Goal: Task Accomplishment & Management: Use online tool/utility

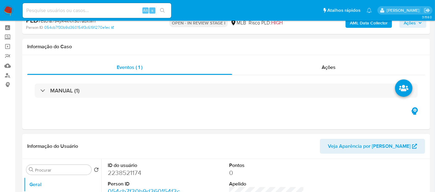
scroll to position [34, 0]
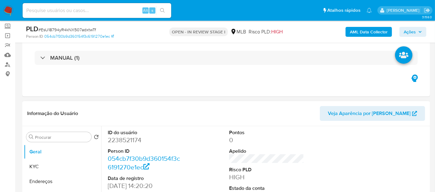
click at [127, 139] on dd "2238521174" at bounding box center [145, 140] width 75 height 9
copy dd "2238521174"
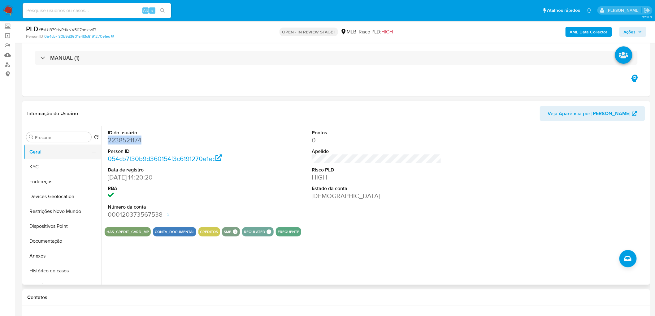
click at [53, 153] on button "Geral" at bounding box center [60, 151] width 72 height 15
click at [41, 166] on button "KYC" at bounding box center [60, 166] width 72 height 15
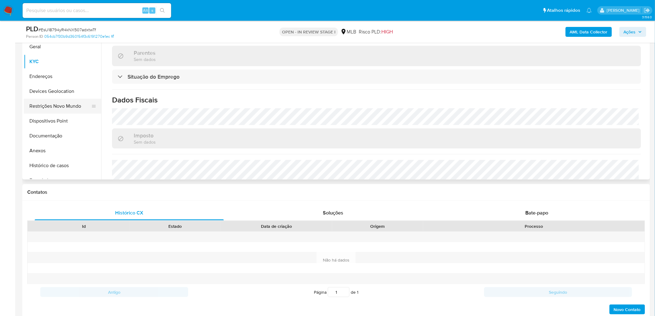
scroll to position [103, 0]
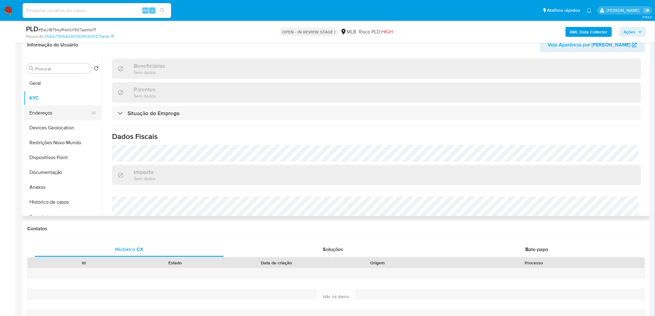
click at [62, 113] on button "Endereços" at bounding box center [60, 112] width 72 height 15
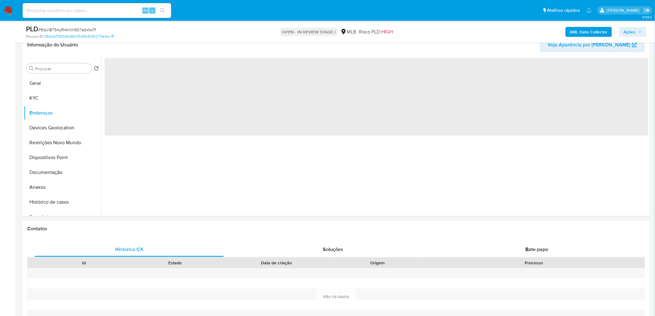
scroll to position [0, 0]
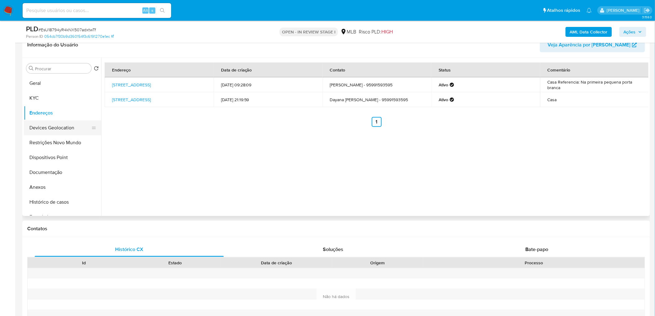
click at [59, 128] on button "Devices Geolocation" at bounding box center [60, 127] width 72 height 15
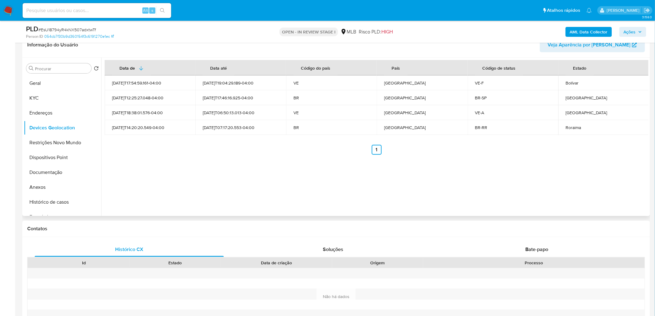
click at [268, 185] on div "Data de Data até Código do país País Código de status Estado 2025-06-13T17:54:5…" at bounding box center [374, 137] width 547 height 158
click at [64, 140] on button "Restrições Novo Mundo" at bounding box center [60, 142] width 72 height 15
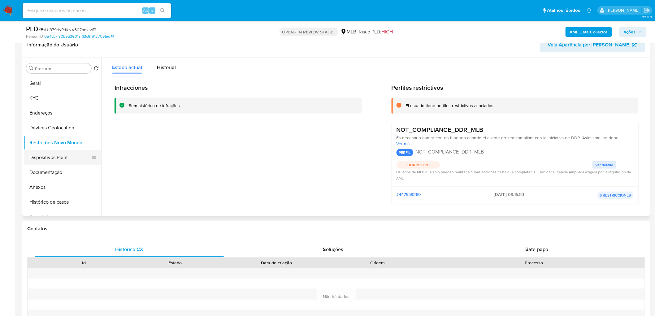
click at [67, 164] on button "Dispositivos Point" at bounding box center [60, 157] width 72 height 15
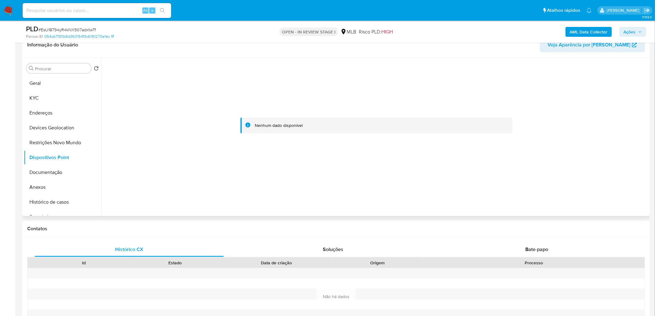
click at [351, 163] on div at bounding box center [376, 126] width 543 height 136
click at [50, 187] on button "Anexos" at bounding box center [60, 187] width 72 height 15
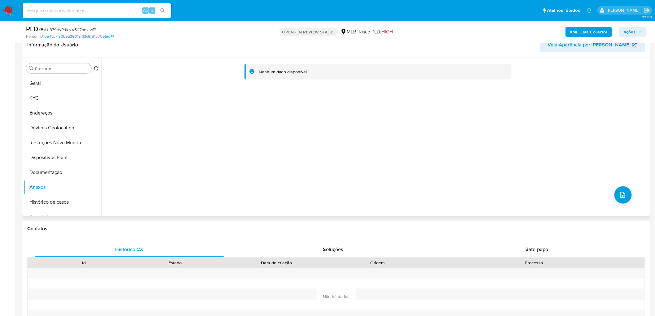
click at [434, 190] on div "Nenhum dado disponível" at bounding box center [374, 137] width 547 height 158
click at [434, 29] on b "AML Data Collector" at bounding box center [588, 32] width 38 height 10
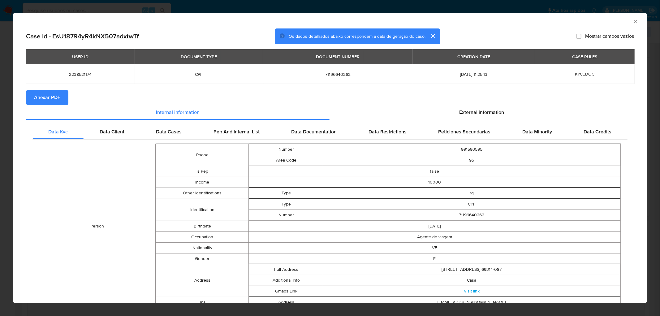
click at [49, 103] on span "Anexar PDF" at bounding box center [47, 98] width 26 height 14
click at [434, 22] on icon "Fechar a janela" at bounding box center [635, 22] width 6 height 6
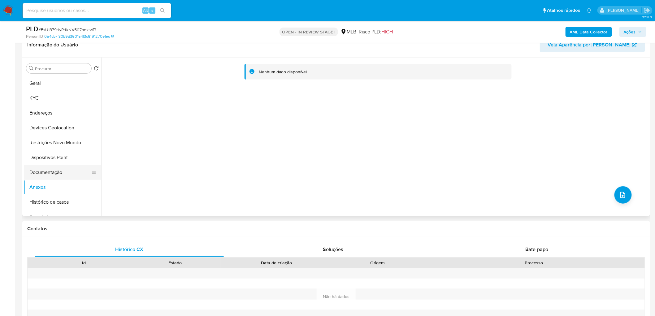
click at [60, 175] on button "Documentação" at bounding box center [60, 172] width 72 height 15
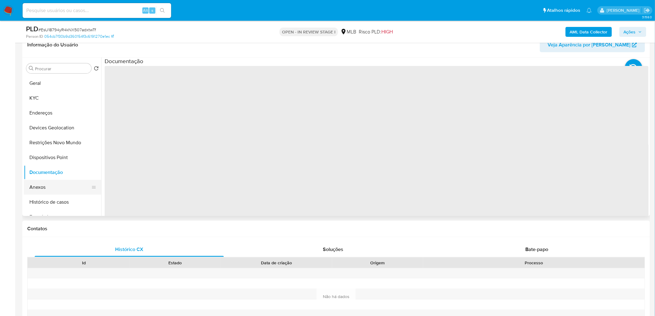
click at [56, 185] on button "Anexos" at bounding box center [60, 187] width 72 height 15
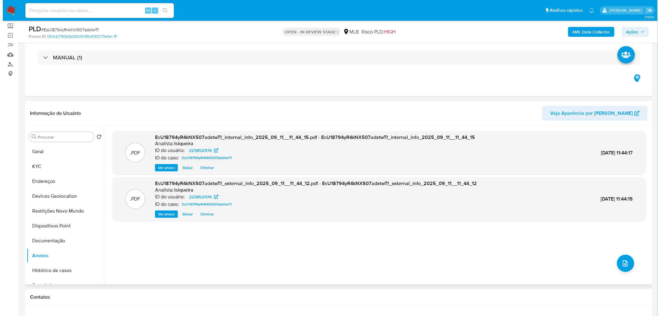
scroll to position [34, 0]
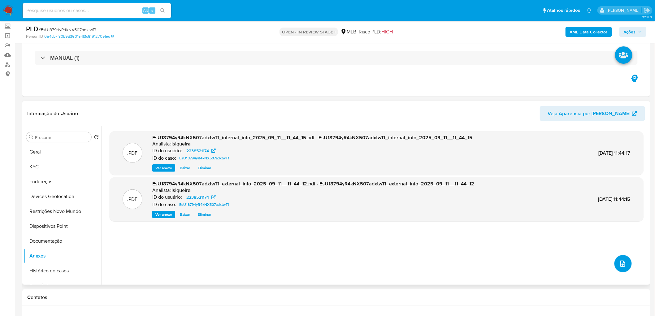
click at [434, 192] on icon "upload-file" at bounding box center [622, 263] width 7 height 7
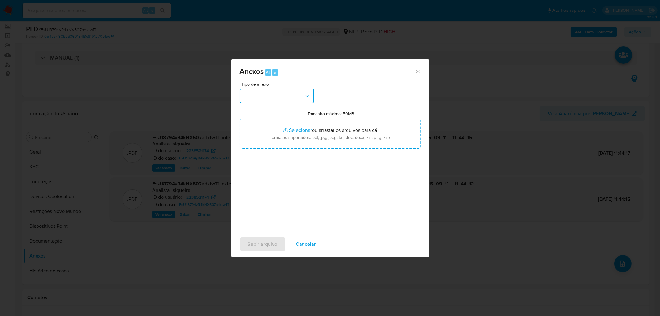
click at [278, 95] on button "button" at bounding box center [277, 95] width 74 height 15
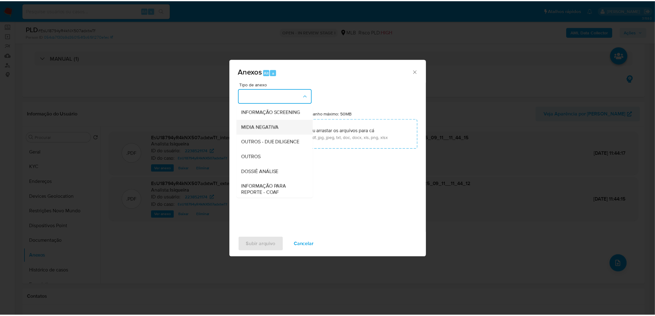
scroll to position [69, 0]
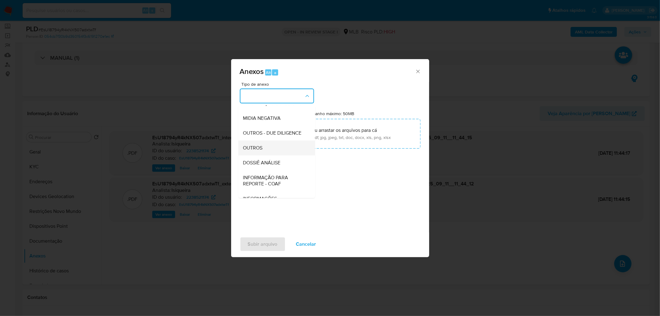
click at [262, 151] on span "OUTROS" at bounding box center [252, 148] width 19 height 6
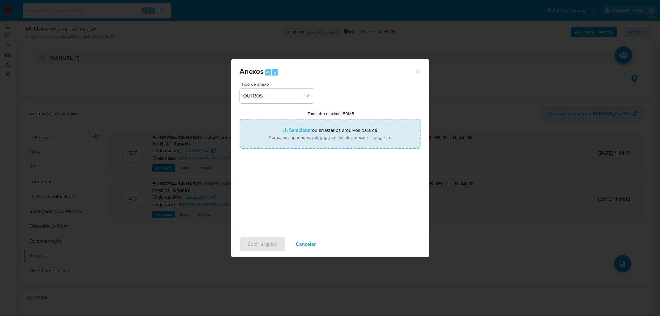
click at [293, 134] on input "Tamanho máximo: 50MB Selecionar arquivos" at bounding box center [330, 134] width 181 height 30
type input "C:\fakepath\Mulan 2238521174_2025_09_11_08_59_00.xlsx"
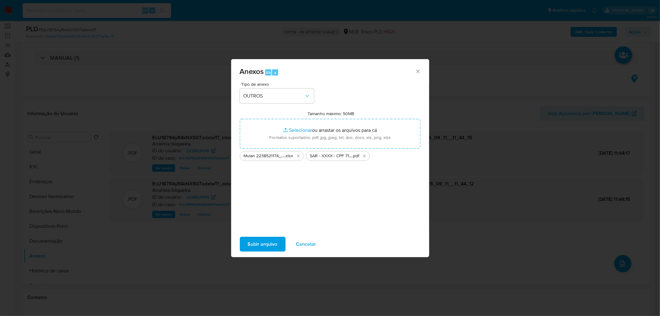
click at [258, 192] on span "Subir arquivo" at bounding box center [263, 244] width 30 height 14
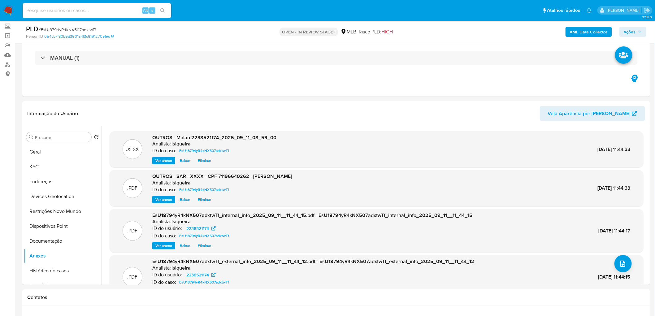
click at [434, 29] on button "Ações" at bounding box center [632, 32] width 27 height 10
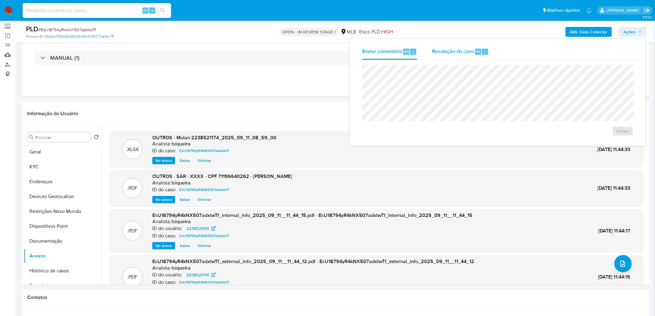
click at [434, 54] on span "Resolução do caso" at bounding box center [453, 51] width 42 height 7
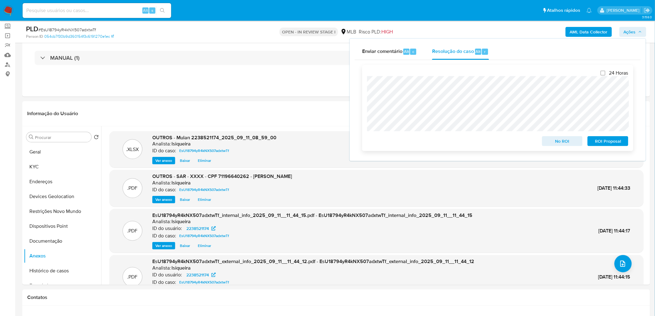
click at [434, 139] on span "ROI Proposal" at bounding box center [607, 141] width 32 height 9
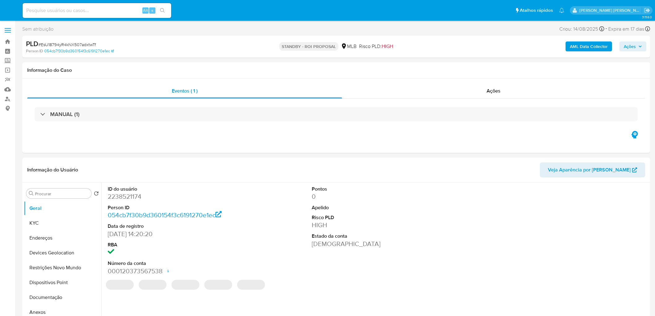
select select "10"
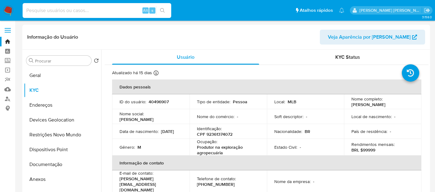
select select "10"
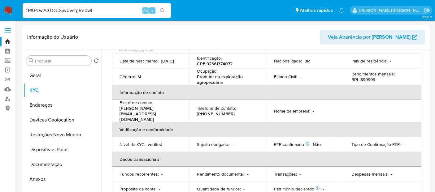
type input "tPAPzw7QTOCSjw0vsfgRedwI"
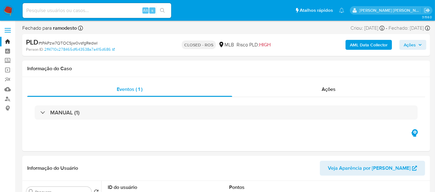
select select "10"
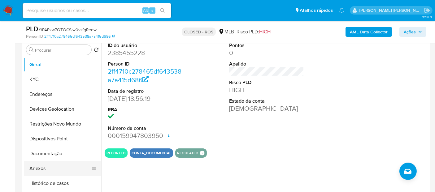
scroll to position [137, 0]
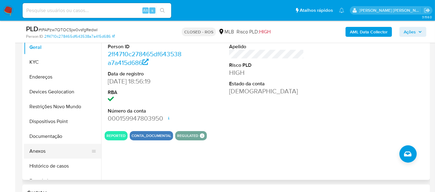
click at [50, 152] on button "Anexos" at bounding box center [60, 151] width 72 height 15
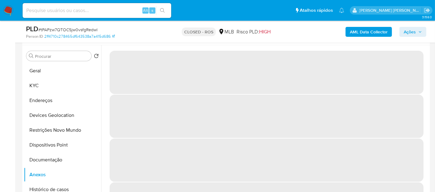
scroll to position [103, 0]
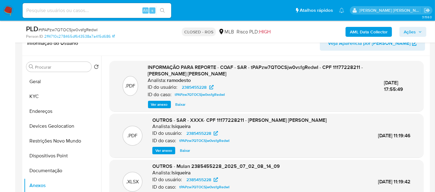
click at [159, 101] on span "Ver anexo" at bounding box center [159, 104] width 17 height 6
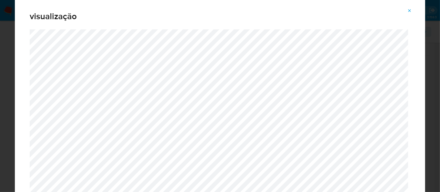
drag, startPoint x: 408, startPoint y: 9, endPoint x: 260, endPoint y: 19, distance: 147.8
click at [408, 9] on icon "Attachment preview" at bounding box center [409, 10] width 5 height 5
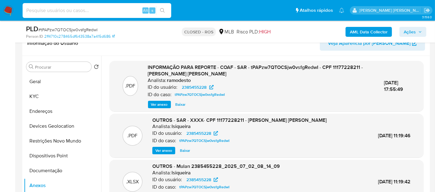
click at [116, 12] on input at bounding box center [97, 10] width 148 height 8
paste input "IfwlmrVLqijFLg54IxH6N8tf"
type input "IfwlmrVLqijFLg54IxH6N8tf"
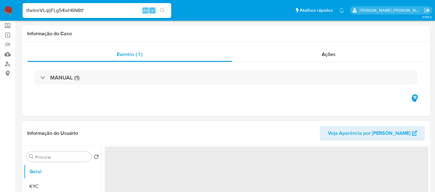
scroll to position [69, 0]
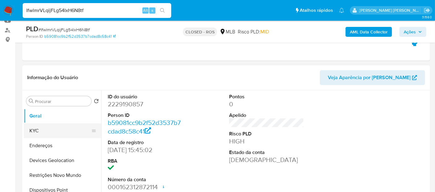
select select "10"
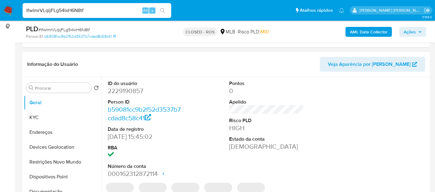
scroll to position [103, 0]
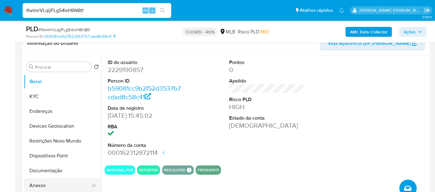
click at [56, 184] on button "Anexos" at bounding box center [60, 185] width 72 height 15
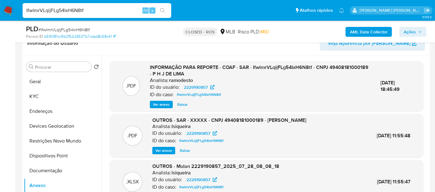
click at [160, 102] on span "Ver anexo" at bounding box center [161, 104] width 17 height 6
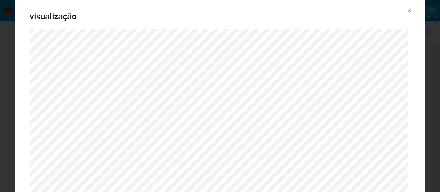
click at [410, 7] on span "Attachment preview" at bounding box center [409, 10] width 5 height 9
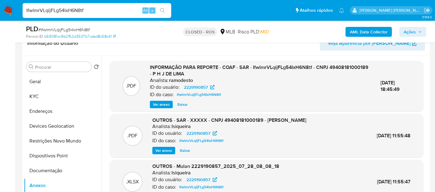
click at [125, 12] on input "IfwlmrVLqijFLg54IxH6N8tf" at bounding box center [97, 10] width 148 height 8
paste input "A8lWpwHtCLVRDmia7JhobeYD"
type input "A8lWpwHtCLVRDmia7JhobeYD"
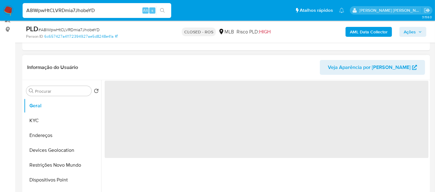
scroll to position [137, 0]
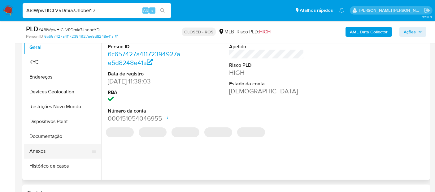
click at [52, 146] on button "Anexos" at bounding box center [60, 151] width 72 height 15
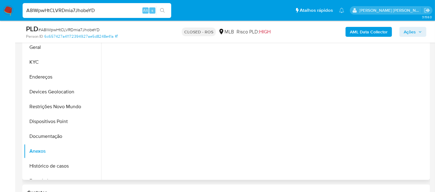
select select "10"
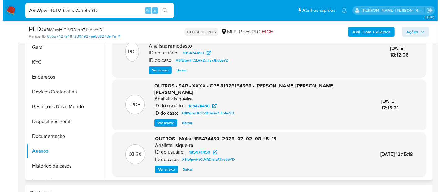
scroll to position [103, 0]
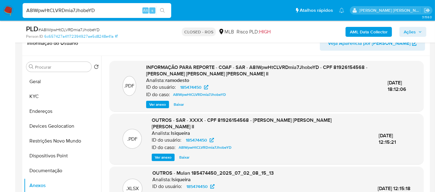
click at [153, 102] on span "Ver anexo" at bounding box center [157, 104] width 17 height 6
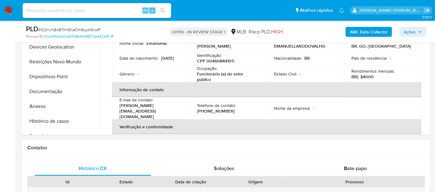
scroll to position [116, 0]
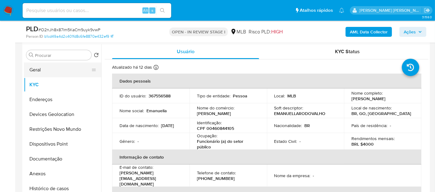
click at [60, 73] on button "Geral" at bounding box center [60, 69] width 72 height 15
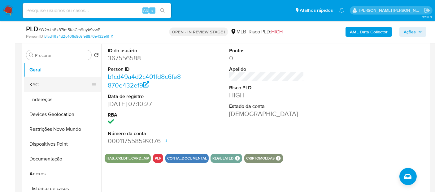
click at [59, 81] on button "KYC" at bounding box center [60, 84] width 72 height 15
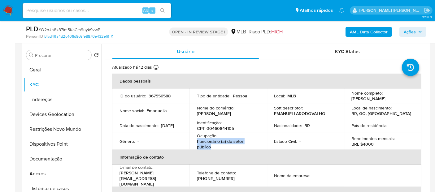
drag, startPoint x: 215, startPoint y: 145, endPoint x: 194, endPoint y: 146, distance: 20.4
click at [194, 146] on td "Ocupação : Funcionário (a) do setor público" at bounding box center [227, 141] width 77 height 17
copy p "Funcionário (a) do setor público"
click at [53, 159] on button "Documentação" at bounding box center [60, 159] width 72 height 15
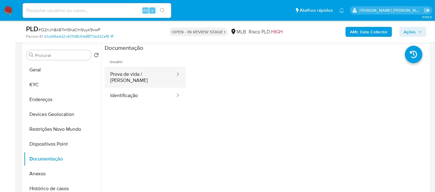
click at [137, 81] on button "Prova de vida / Selfie" at bounding box center [140, 77] width 71 height 21
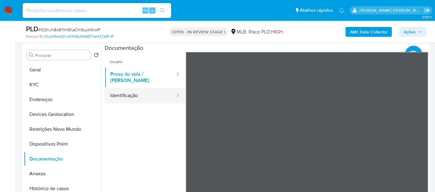
click at [129, 88] on button "Identificação" at bounding box center [140, 96] width 71 height 16
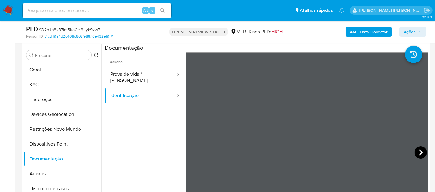
click at [421, 152] on icon at bounding box center [420, 152] width 12 height 12
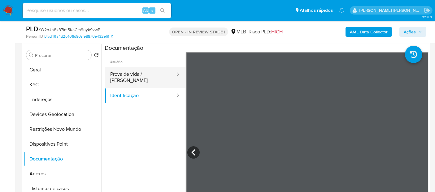
click at [117, 75] on button "Prova de vida / Selfie" at bounding box center [140, 77] width 71 height 21
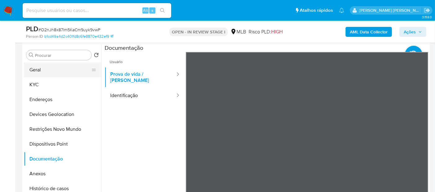
click at [48, 66] on button "Geral" at bounding box center [60, 69] width 72 height 15
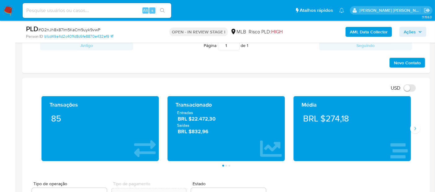
scroll to position [426, 0]
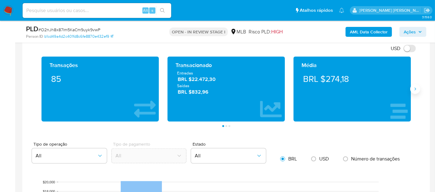
click at [417, 89] on icon "Siguiente" at bounding box center [414, 89] width 5 height 5
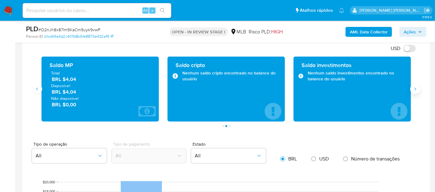
click at [417, 89] on icon "Siguiente" at bounding box center [414, 89] width 5 height 5
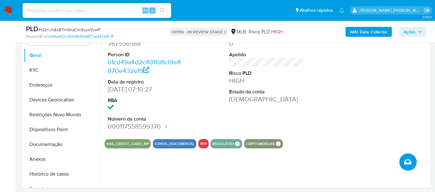
scroll to position [129, 0]
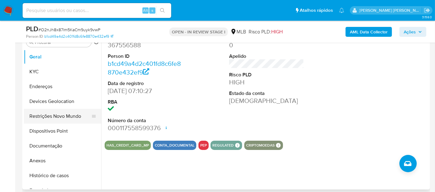
click at [45, 114] on button "Restrições Novo Mundo" at bounding box center [60, 116] width 72 height 15
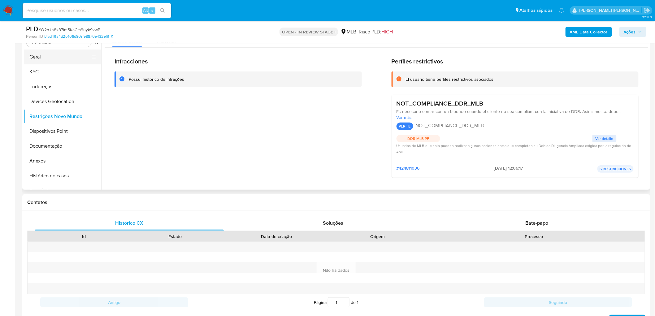
click at [50, 57] on button "Geral" at bounding box center [60, 56] width 72 height 15
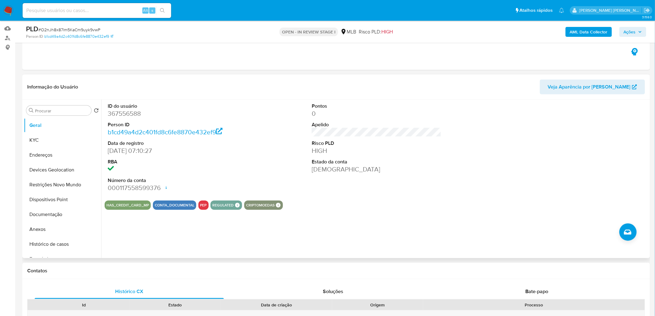
scroll to position [61, 0]
click at [45, 144] on button "KYC" at bounding box center [60, 140] width 72 height 15
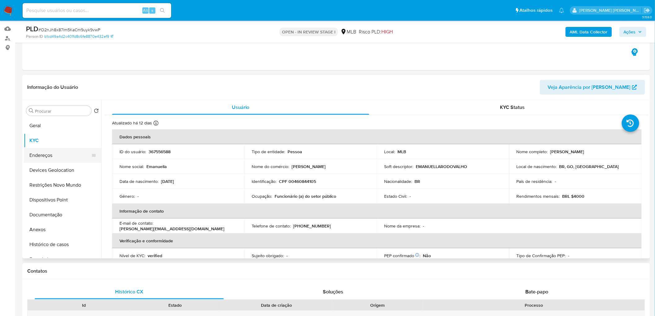
click at [52, 151] on button "Endereços" at bounding box center [60, 155] width 72 height 15
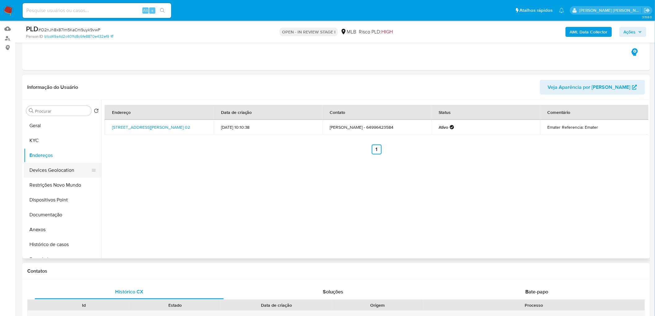
click at [48, 170] on button "Devices Geolocation" at bounding box center [60, 170] width 72 height 15
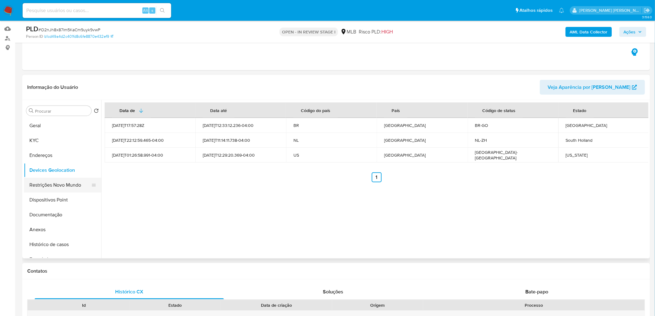
click at [45, 187] on button "Restrições Novo Mundo" at bounding box center [60, 185] width 72 height 15
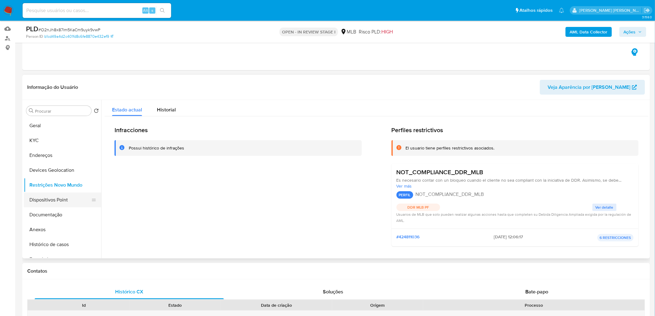
click at [54, 192] on button "Dispositivos Point" at bounding box center [60, 199] width 72 height 15
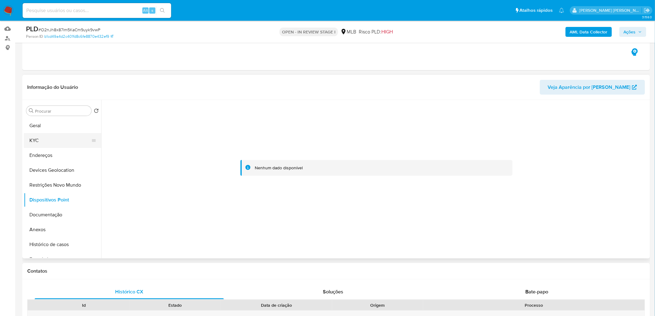
click at [45, 143] on button "KYC" at bounding box center [60, 140] width 72 height 15
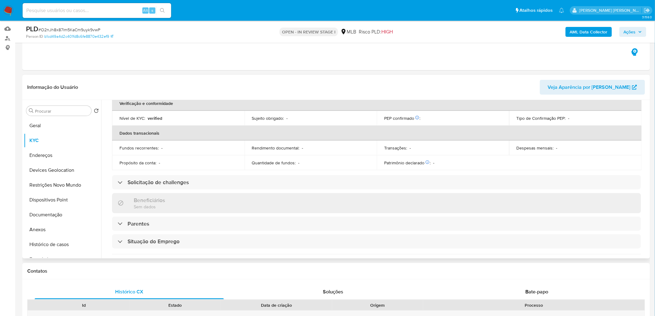
scroll to position [239, 0]
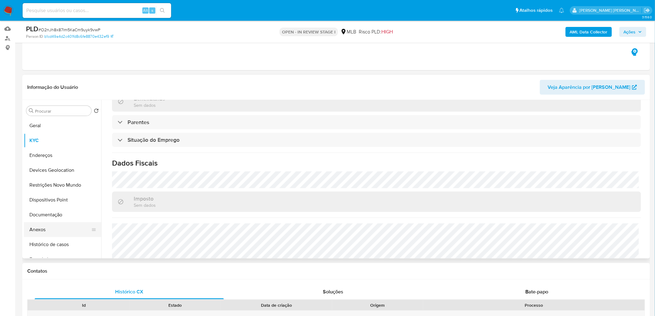
click at [58, 192] on button "Anexos" at bounding box center [60, 229] width 72 height 15
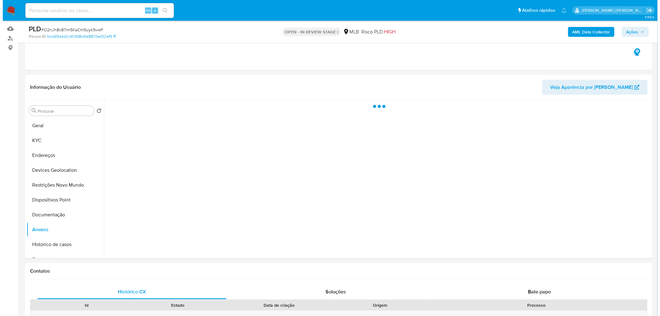
scroll to position [0, 0]
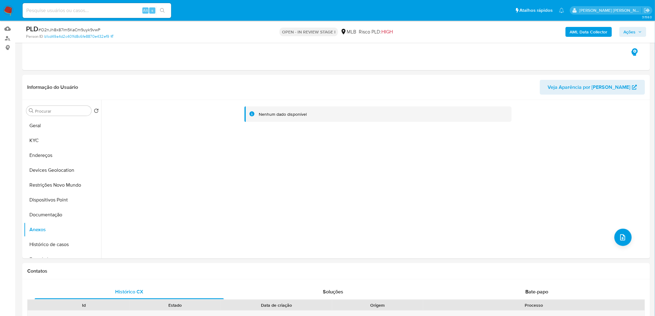
click at [434, 31] on b "AML Data Collector" at bounding box center [588, 32] width 38 height 10
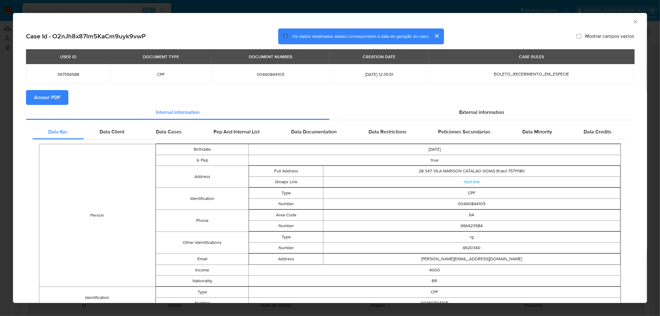
click at [50, 99] on span "Anexar PDF" at bounding box center [47, 98] width 26 height 14
click at [434, 21] on icon "Fechar a janela" at bounding box center [634, 21] width 3 height 3
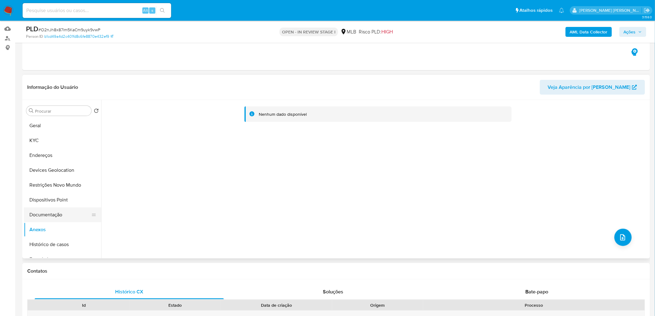
click at [54, 192] on button "Documentação" at bounding box center [60, 214] width 72 height 15
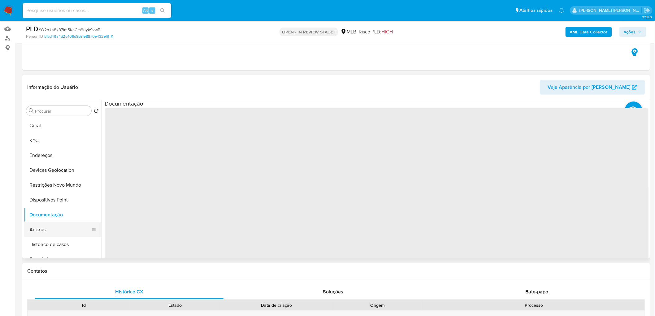
click at [50, 192] on button "Anexos" at bounding box center [60, 229] width 72 height 15
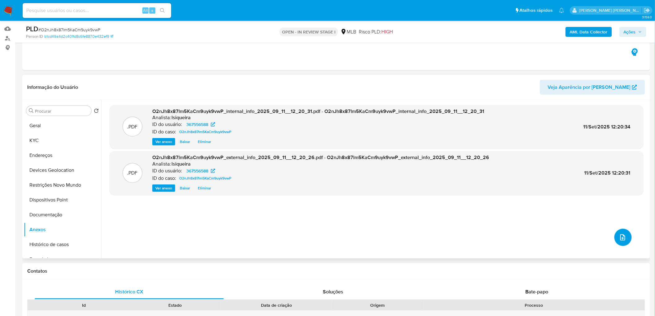
click at [434, 192] on icon "upload-file" at bounding box center [622, 237] width 7 height 7
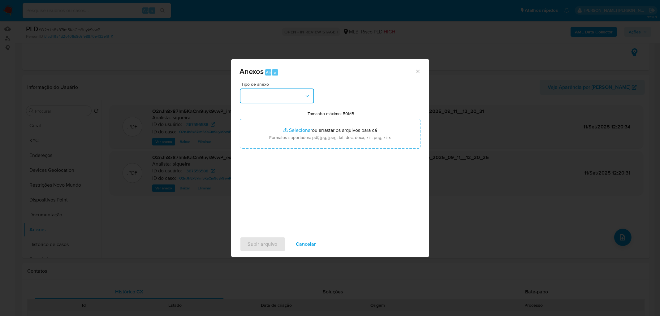
click at [291, 97] on button "button" at bounding box center [277, 95] width 74 height 15
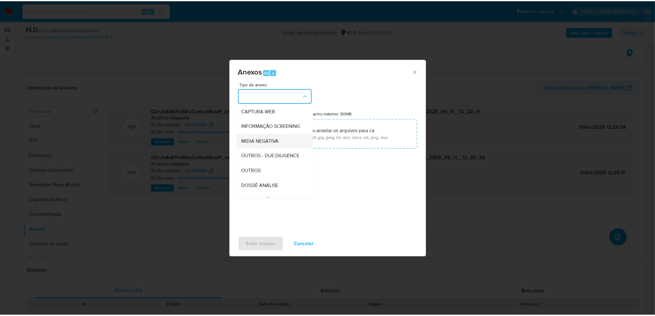
scroll to position [69, 0]
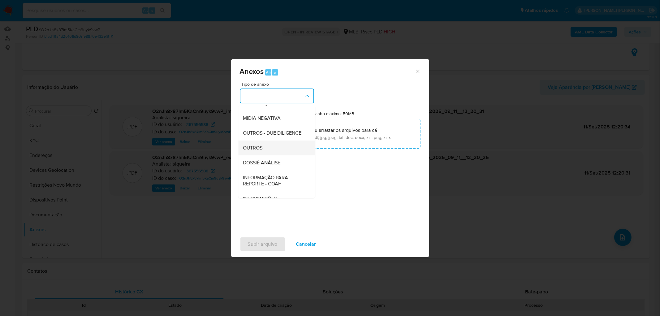
click at [270, 155] on div "OUTROS" at bounding box center [274, 147] width 63 height 15
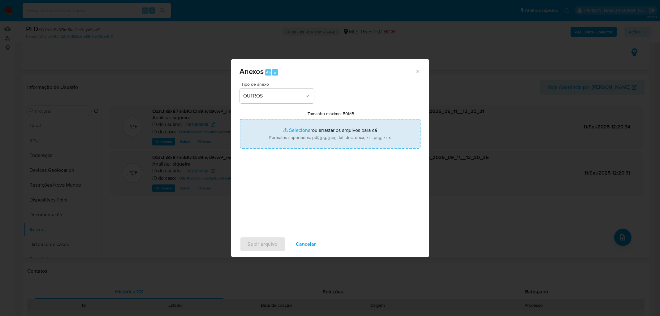
click at [282, 137] on input "Tamanho máximo: 50MB Selecionar arquivos" at bounding box center [330, 134] width 181 height 30
type input "C:\fakepath\Mulan 367556588_2025_09_11_09_10_03.xlsx"
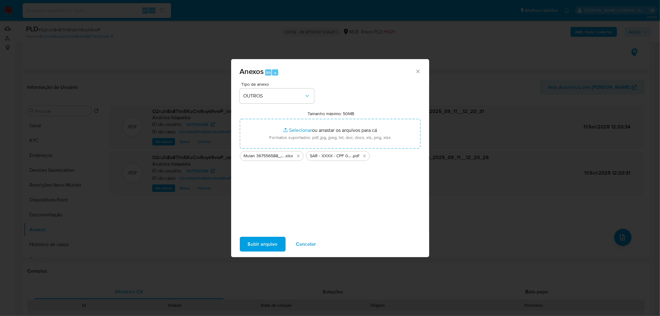
drag, startPoint x: 282, startPoint y: 137, endPoint x: 271, endPoint y: 242, distance: 105.4
click at [271, 192] on span "Subir arquivo" at bounding box center [263, 244] width 30 height 14
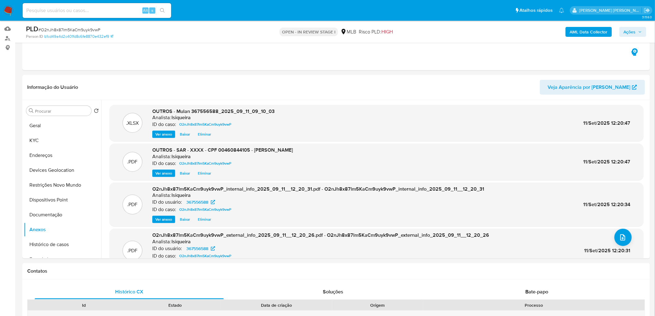
click at [434, 29] on span "Ações" at bounding box center [632, 32] width 18 height 9
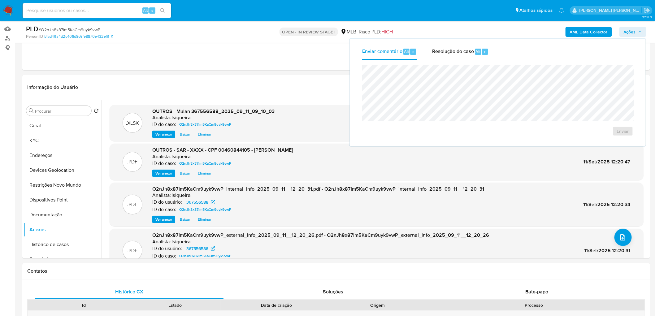
drag, startPoint x: 444, startPoint y: 51, endPoint x: 437, endPoint y: 63, distance: 14.0
click at [434, 51] on span "Resolução do caso" at bounding box center [453, 51] width 42 height 7
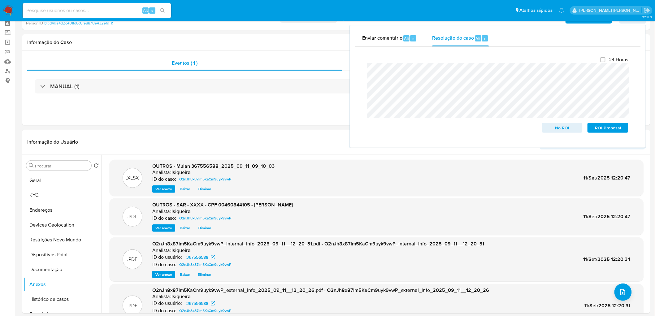
scroll to position [34, 0]
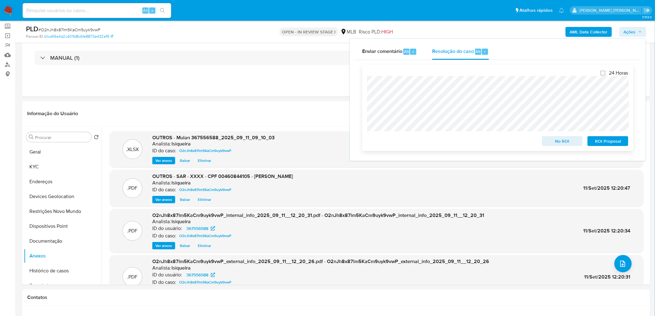
click at [434, 140] on span "ROI Proposal" at bounding box center [607, 141] width 32 height 9
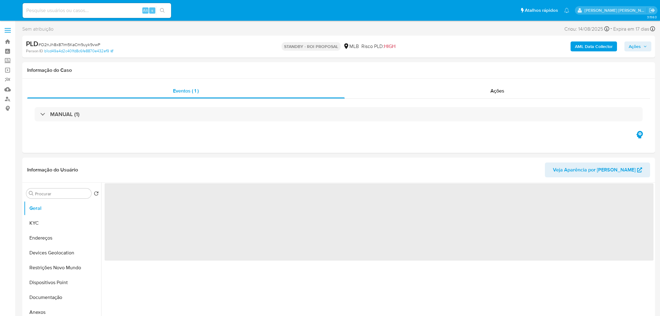
select select "10"
